Goal: Information Seeking & Learning: Learn about a topic

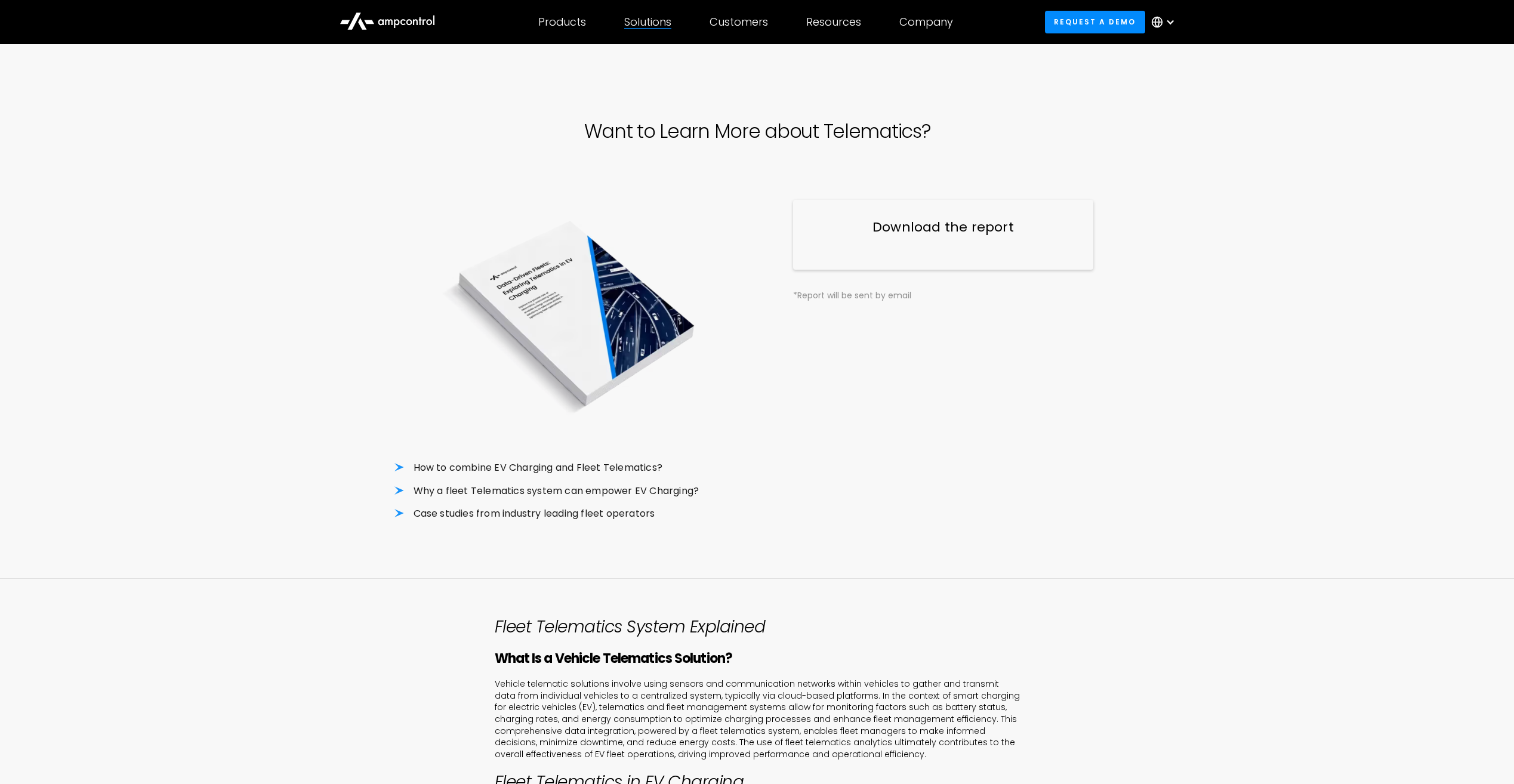
click at [653, 24] on div "Solutions" at bounding box center [648, 22] width 47 height 13
drag, startPoint x: 323, startPoint y: 452, endPoint x: 347, endPoint y: 254, distance: 199.4
click at [562, 31] on div "Products Products Energy Management Load management, cost optimization, oversub…" at bounding box center [562, 22] width 86 height 42
click at [384, 11] on icon at bounding box center [387, 20] width 95 height 29
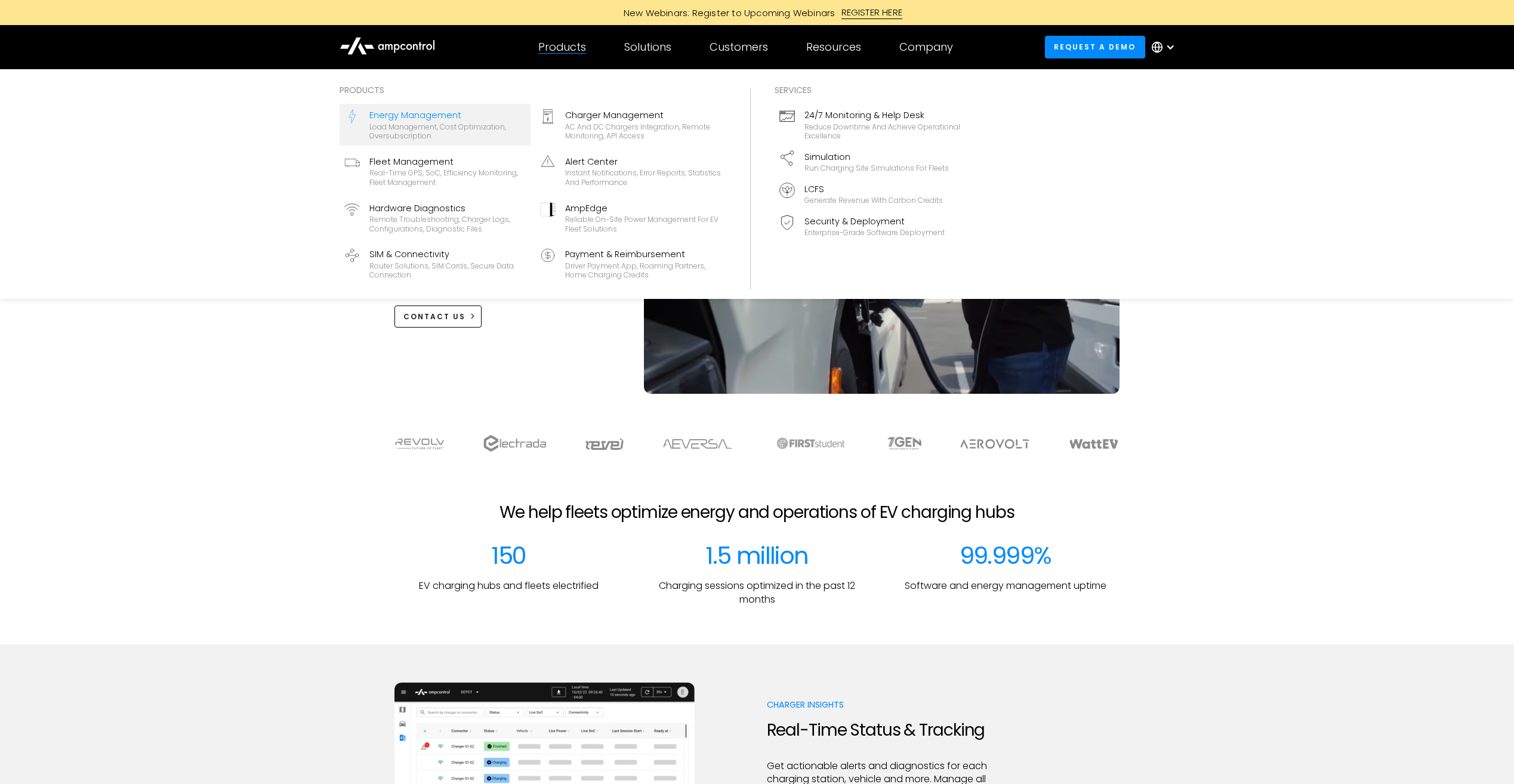
click at [438, 122] on div "Load management, cost optimization, oversubscription" at bounding box center [448, 131] width 156 height 18
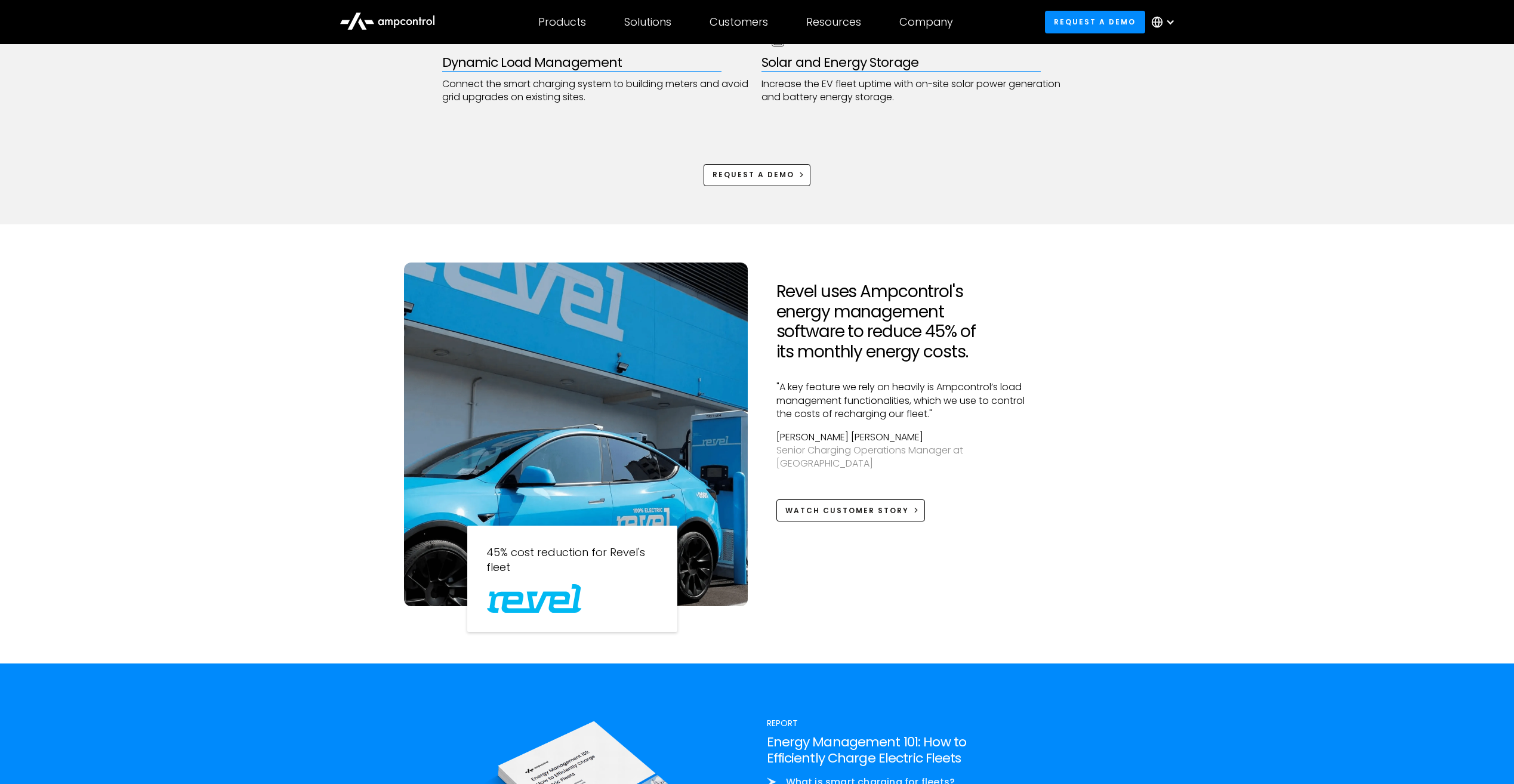
scroll to position [1074, 0]
